Goal: Information Seeking & Learning: Learn about a topic

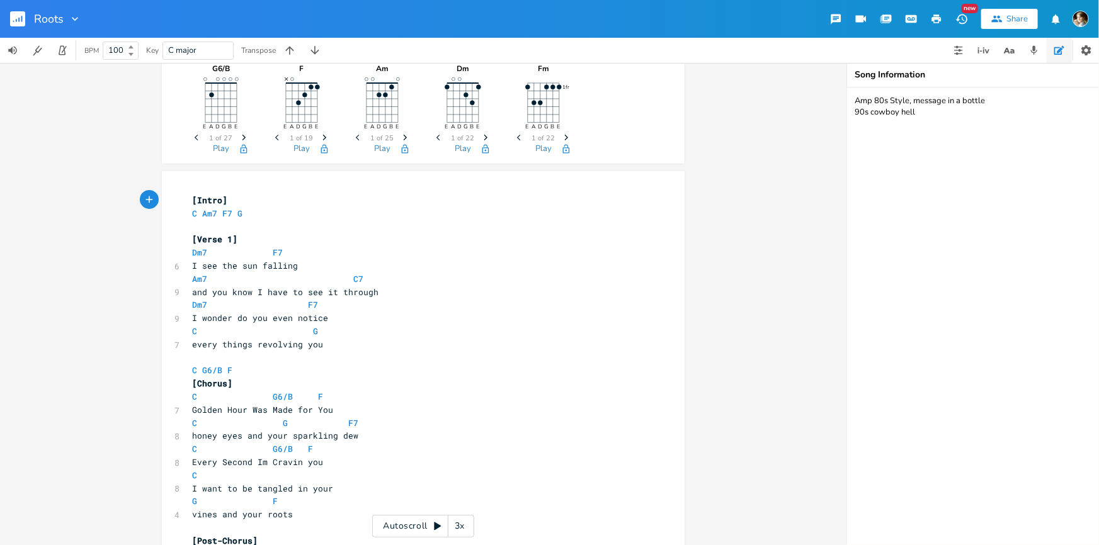
scroll to position [114, 0]
click at [426, 531] on div "Autoscroll 3x" at bounding box center [423, 526] width 102 height 23
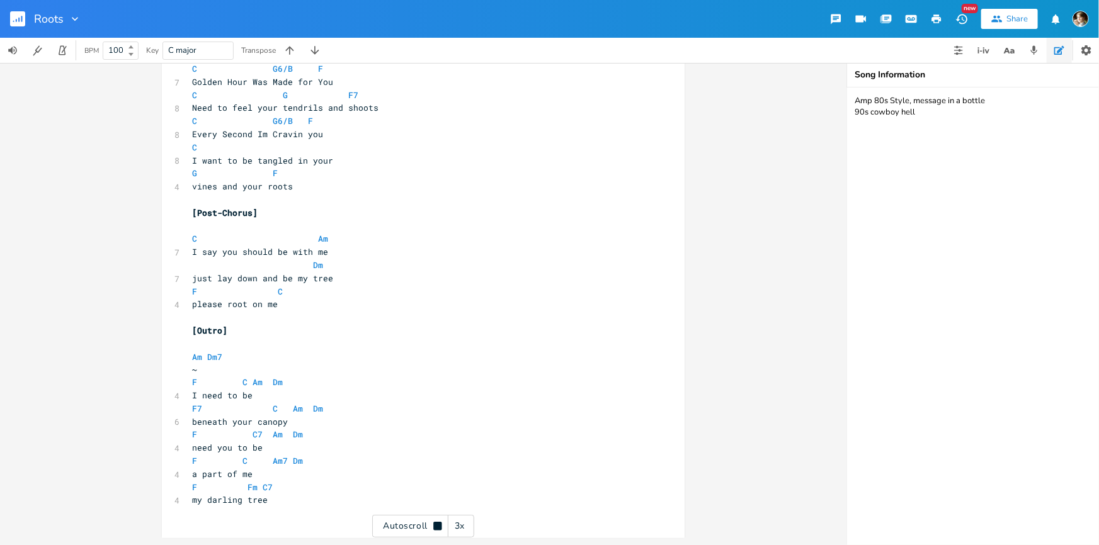
scroll to position [888, 0]
click at [16, 22] on g "button" at bounding box center [17, 18] width 15 height 15
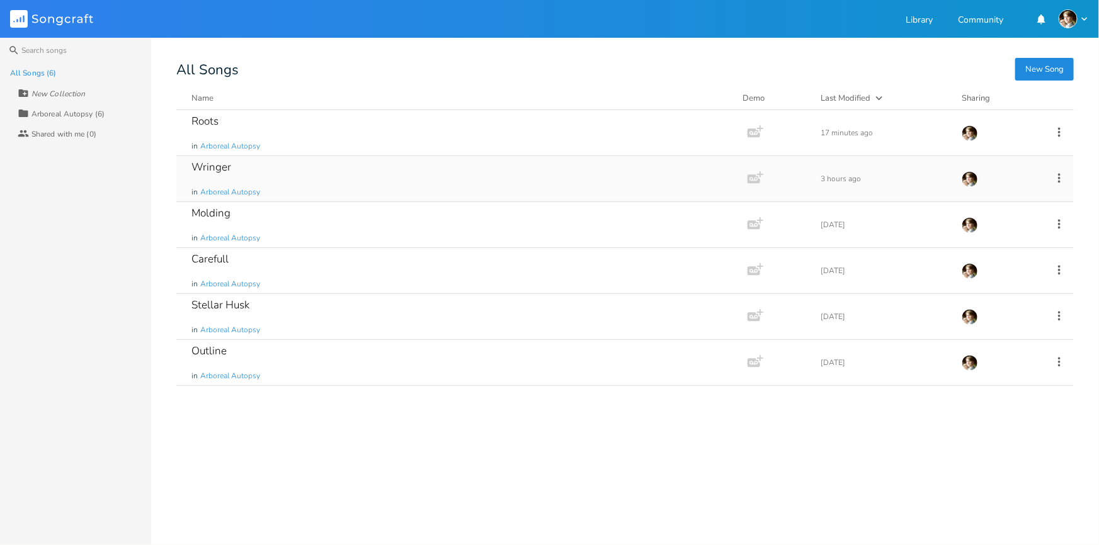
click at [294, 182] on div "Wringer in Arboreal Autopsy" at bounding box center [459, 178] width 536 height 45
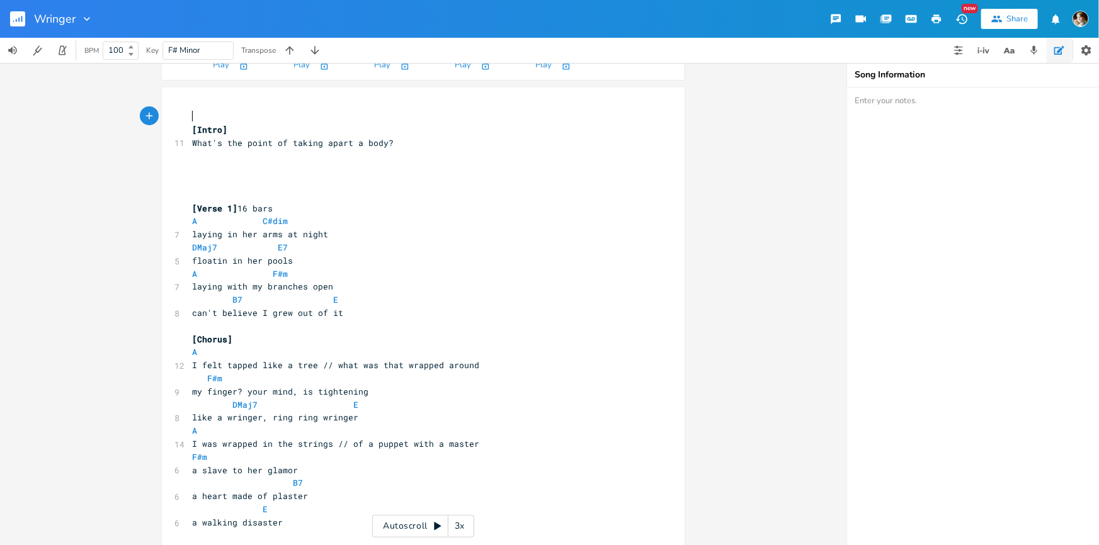
scroll to position [115, 0]
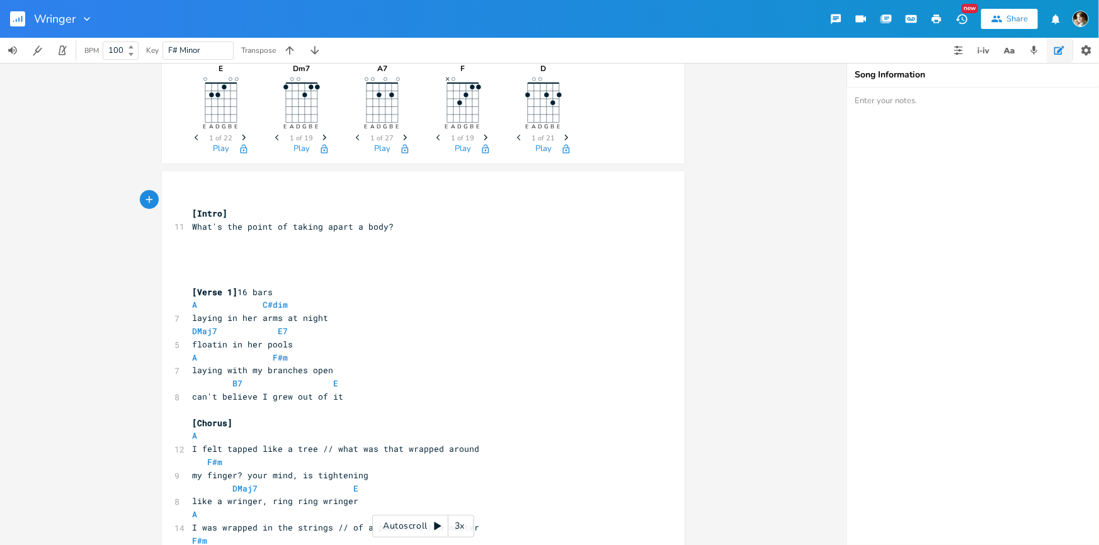
click at [402, 525] on div "Autoscroll 3x" at bounding box center [423, 526] width 102 height 23
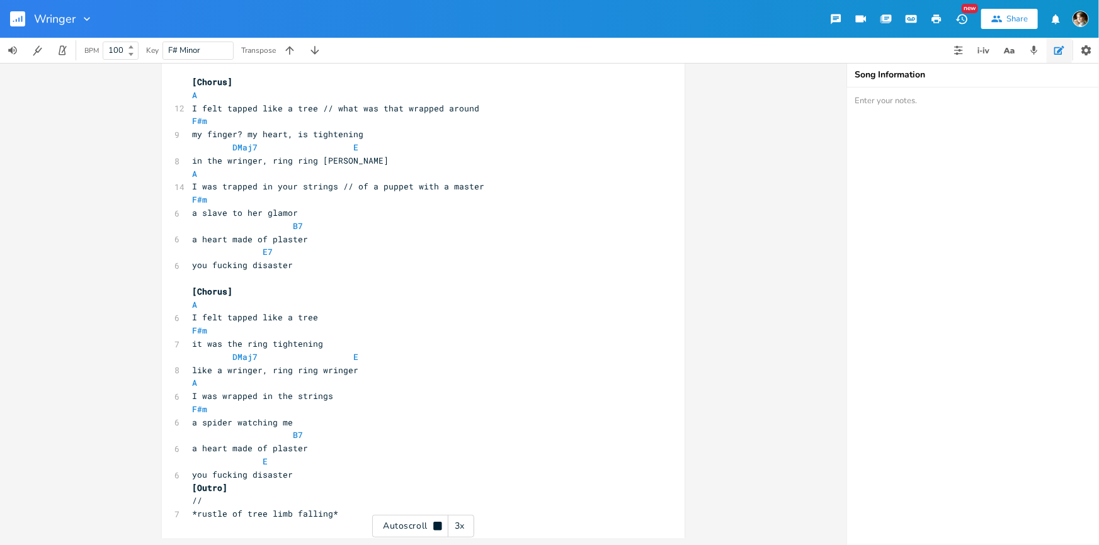
scroll to position [1202, 0]
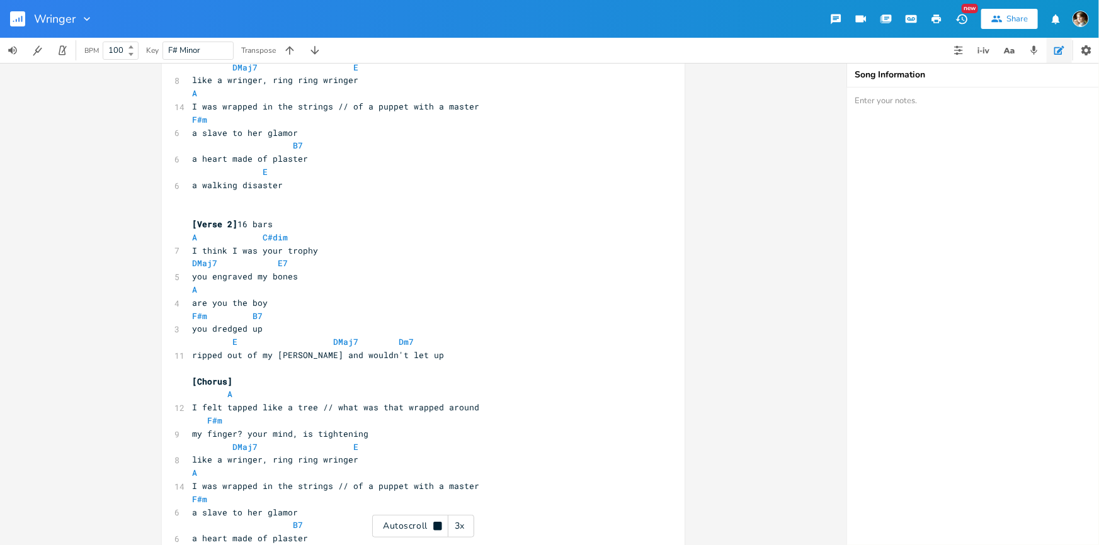
click at [419, 524] on div "Autoscroll 3x" at bounding box center [423, 526] width 102 height 23
click at [192, 276] on span "you engraved my bones" at bounding box center [245, 275] width 106 height 11
click at [329, 275] on pre "you engraved my bones" at bounding box center [416, 275] width 455 height 13
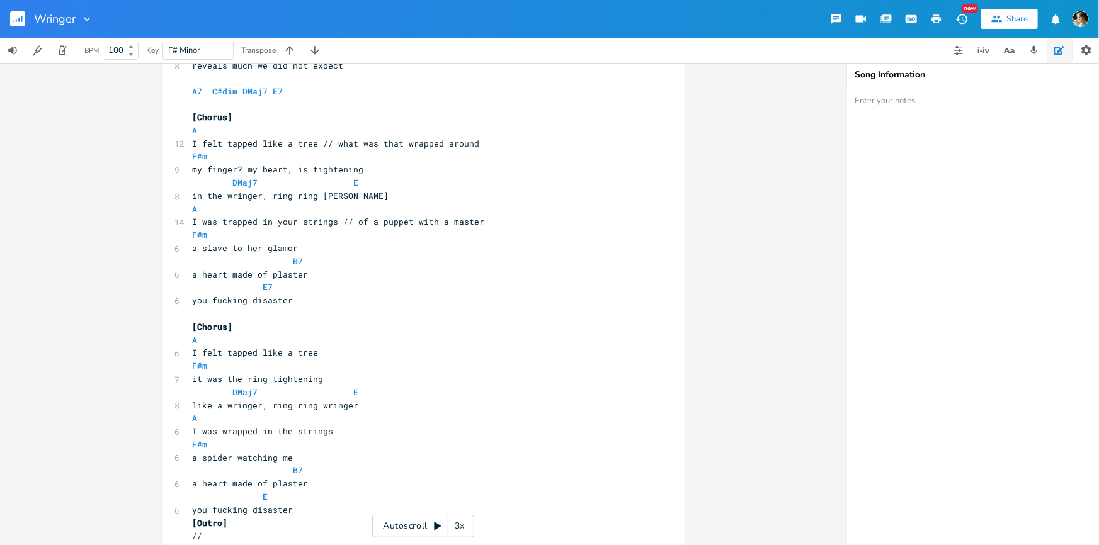
scroll to position [1202, 0]
